Goal: Information Seeking & Learning: Learn about a topic

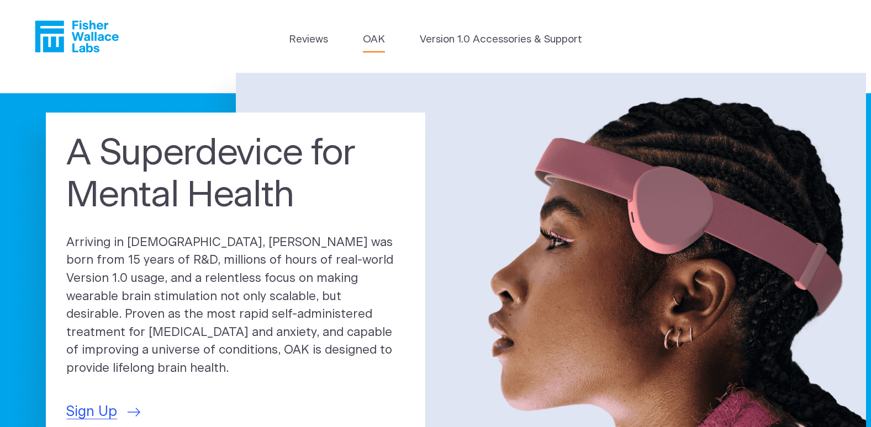
click at [380, 43] on link "OAK" at bounding box center [374, 39] width 22 height 15
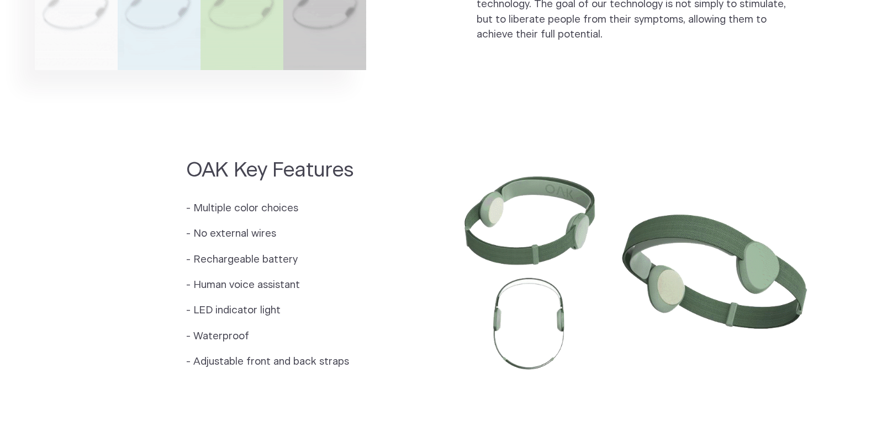
scroll to position [607, 0]
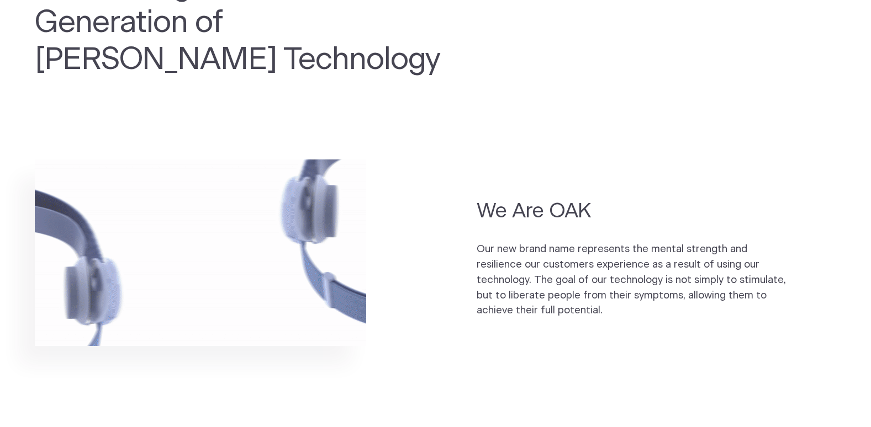
click at [179, 294] on img at bounding box center [200, 253] width 331 height 187
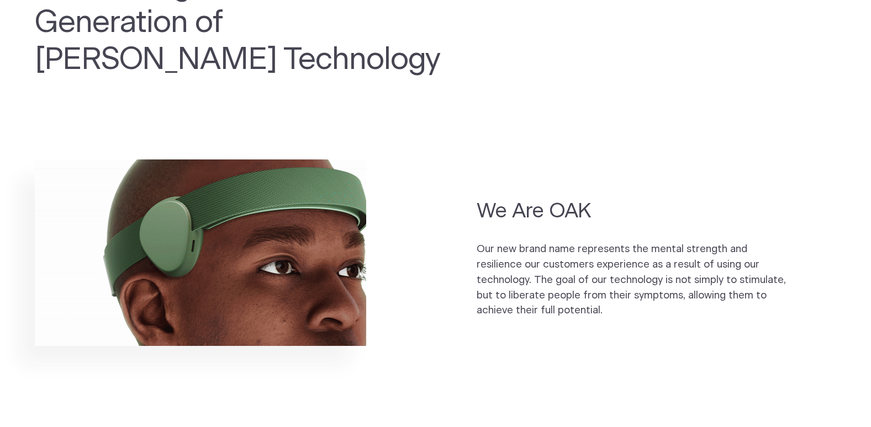
click at [258, 235] on img at bounding box center [200, 253] width 331 height 187
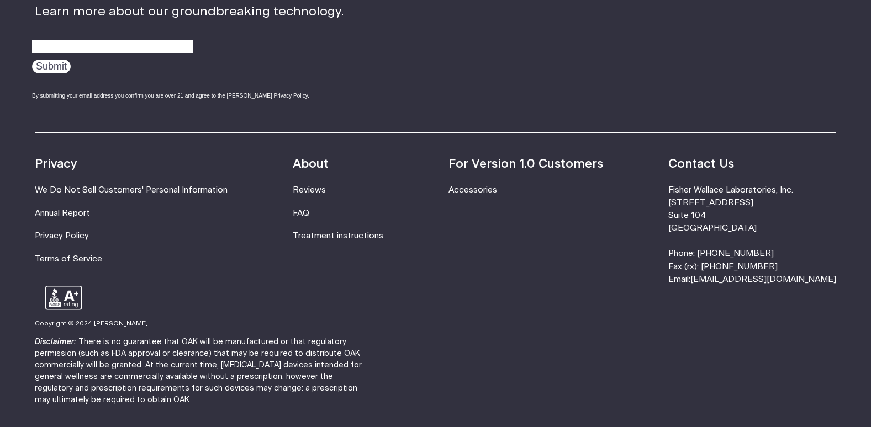
scroll to position [1987, 0]
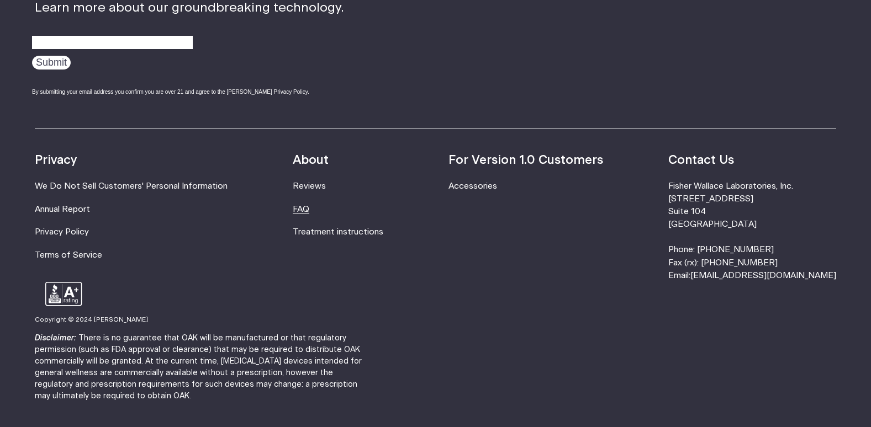
click at [309, 205] on link "FAQ" at bounding box center [301, 209] width 17 height 8
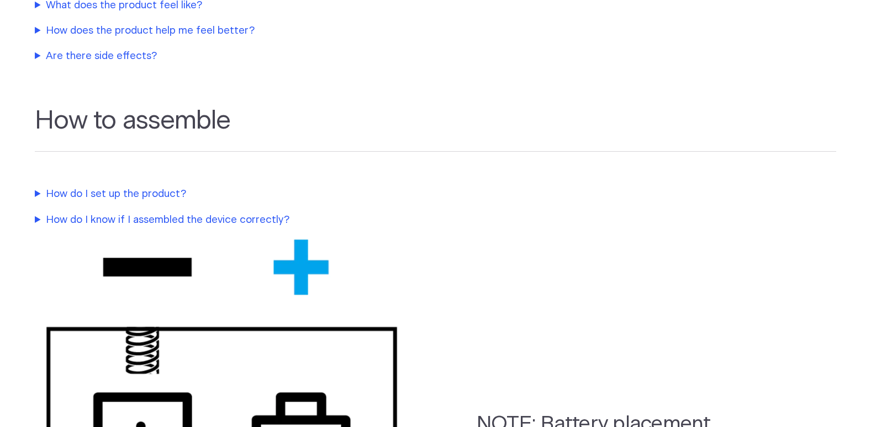
scroll to position [331, 0]
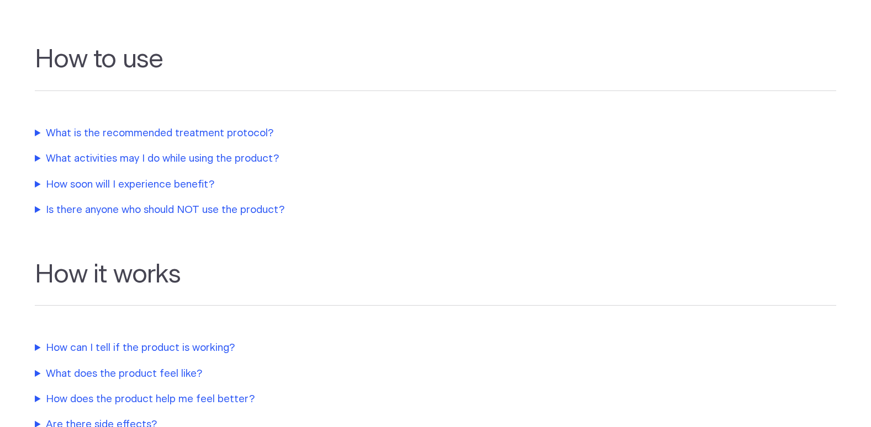
click at [197, 213] on summary "Is there anyone who should NOT use the product?" at bounding box center [267, 210] width 464 height 15
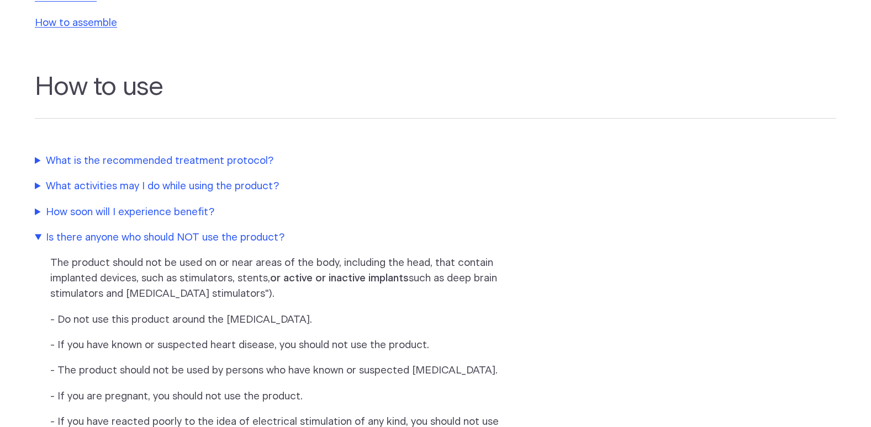
scroll to position [75, 0]
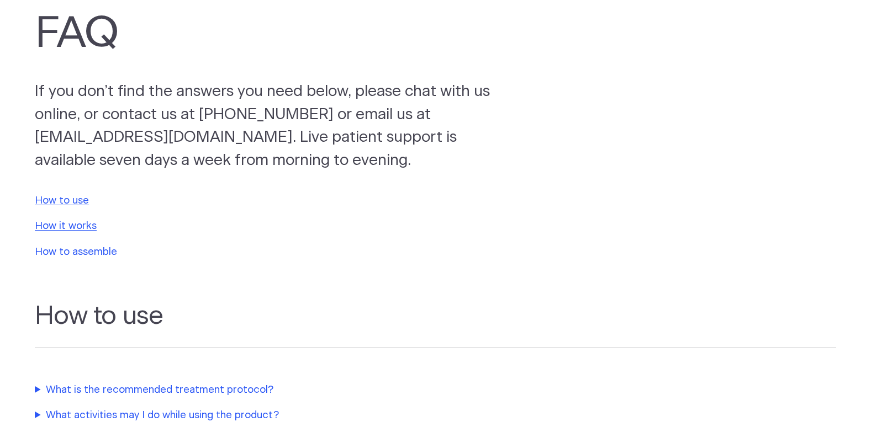
click at [75, 255] on link "How to assemble" at bounding box center [76, 252] width 82 height 10
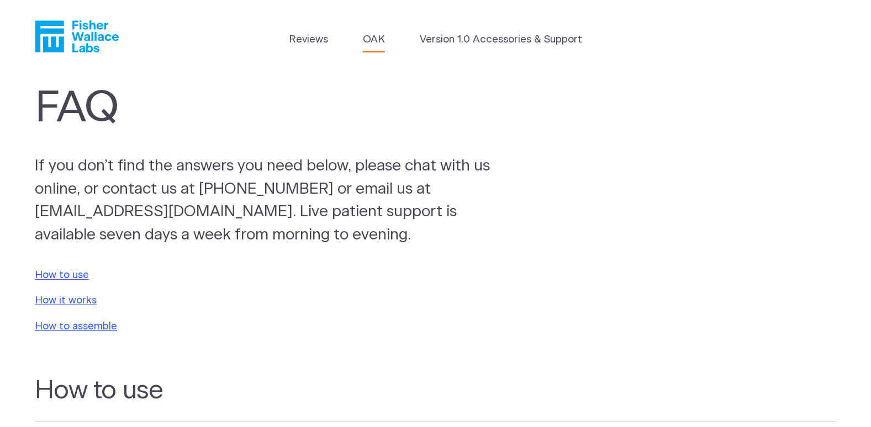
click at [366, 34] on link "OAK" at bounding box center [374, 39] width 22 height 15
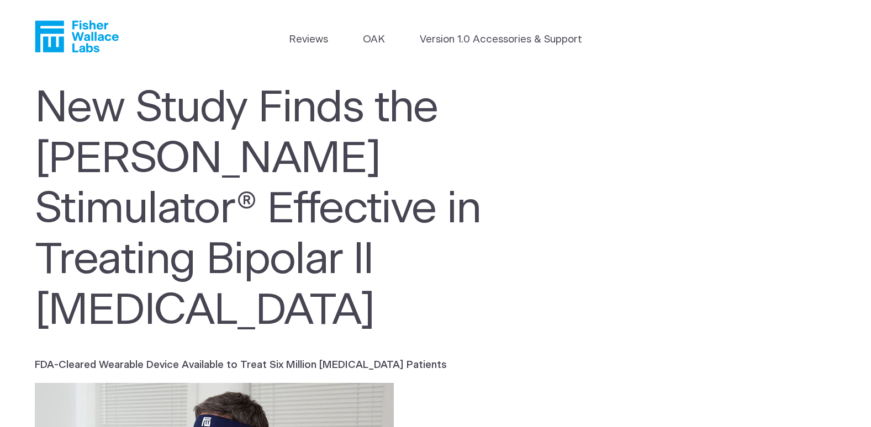
click at [102, 41] on icon "Fisher Wallace" at bounding box center [77, 36] width 84 height 32
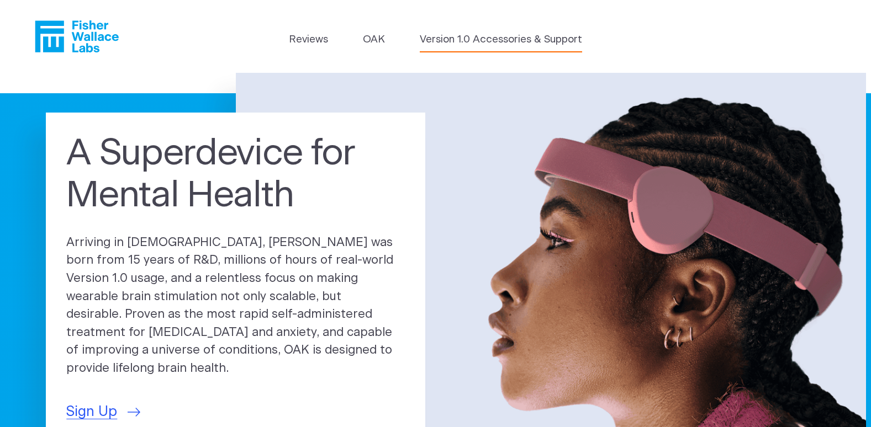
click at [503, 39] on link "Version 1.0 Accessories & Support" at bounding box center [501, 39] width 162 height 15
